Goal: Task Accomplishment & Management: Manage account settings

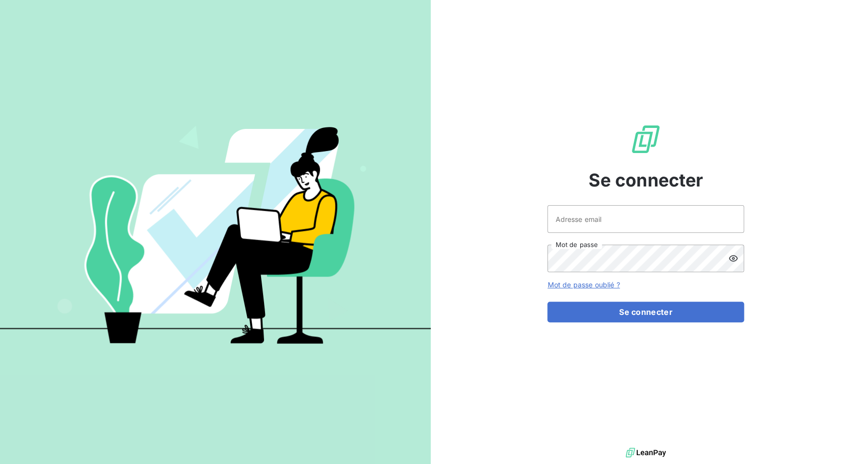
click at [601, 235] on div "Adresse email Mot de passe" at bounding box center [645, 238] width 197 height 67
click at [601, 226] on input "Adresse email" at bounding box center [645, 219] width 197 height 28
drag, startPoint x: 583, startPoint y: 219, endPoint x: 619, endPoint y: 219, distance: 35.9
click at [619, 219] on input "admin@3dcelo" at bounding box center [645, 219] width 197 height 28
type input "admin@saorgatec"
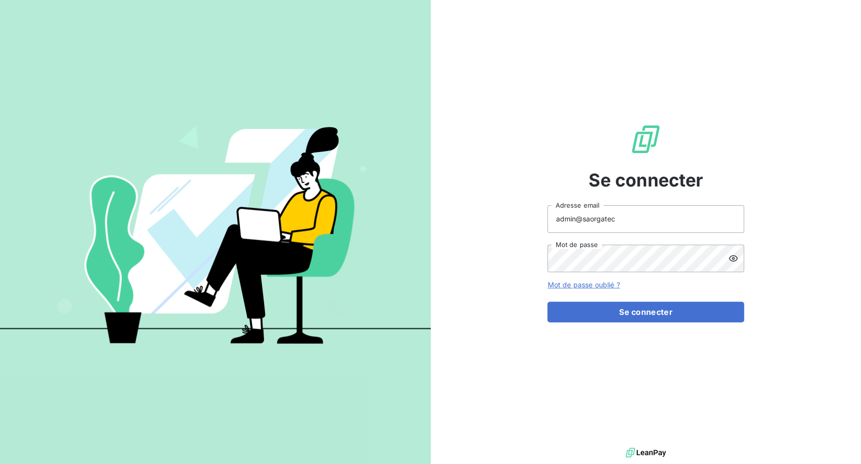
click at [598, 297] on form "admin@saorgatec Adresse email Mot de passe Mot de passe oublié ? Se connecter" at bounding box center [645, 263] width 197 height 117
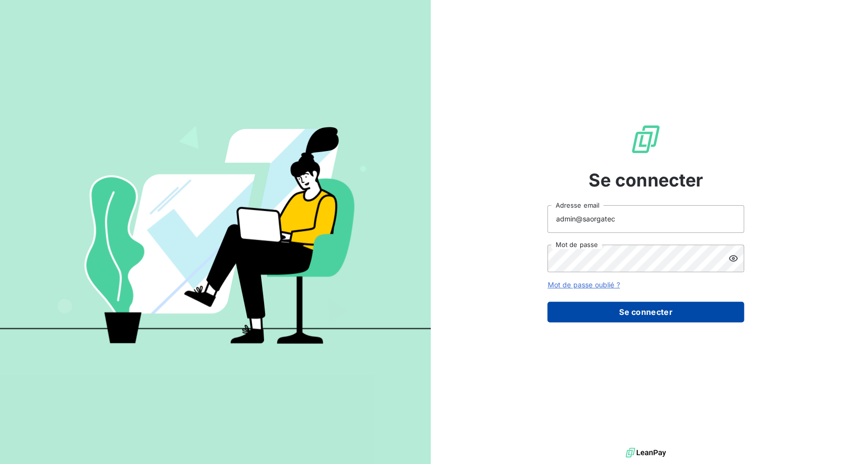
click at [597, 310] on button "Se connecter" at bounding box center [645, 311] width 197 height 21
